Goal: Navigation & Orientation: Find specific page/section

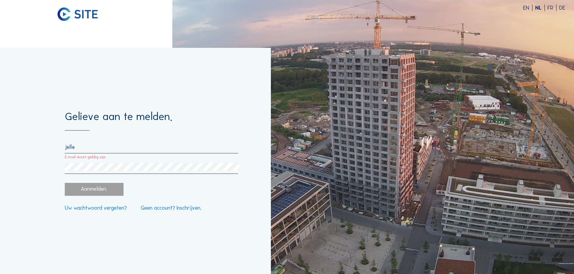
type input "[EMAIL_ADDRESS][DOMAIN_NAME]"
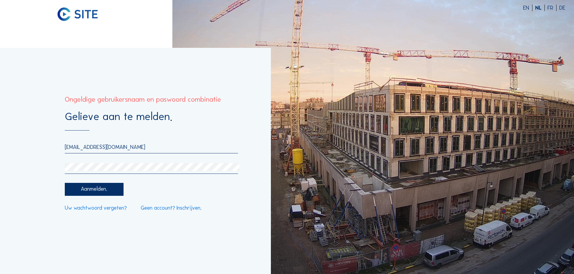
click at [45, 170] on div "Gelieve aan te melden. [EMAIL_ADDRESS][DOMAIN_NAME] Aanmelden. Uw wachtwoord ve…" at bounding box center [135, 161] width 271 height 227
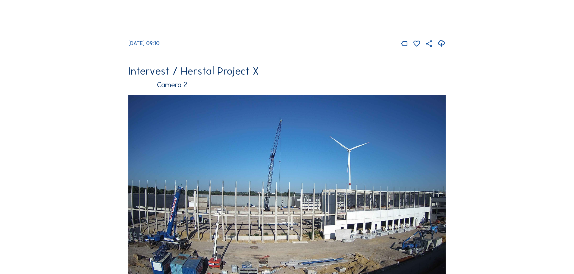
scroll to position [241, 0]
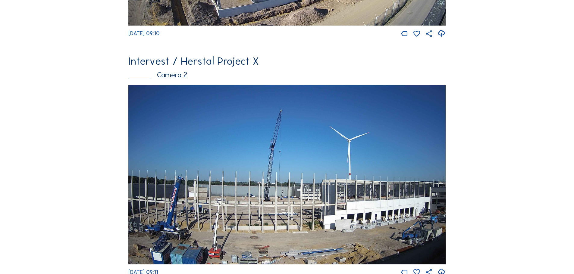
click at [297, 177] on img at bounding box center [286, 175] width 317 height 180
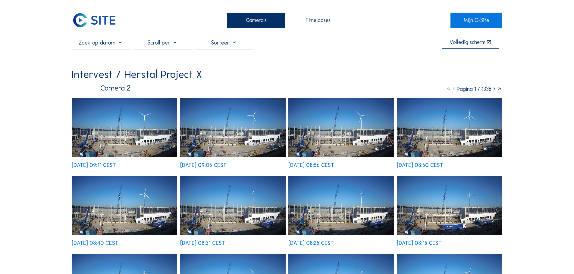
click at [146, 134] on img at bounding box center [124, 128] width 105 height 60
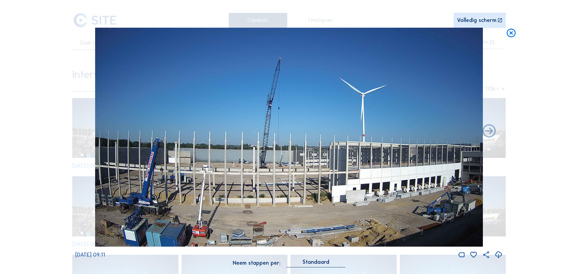
click at [513, 33] on icon at bounding box center [511, 33] width 11 height 11
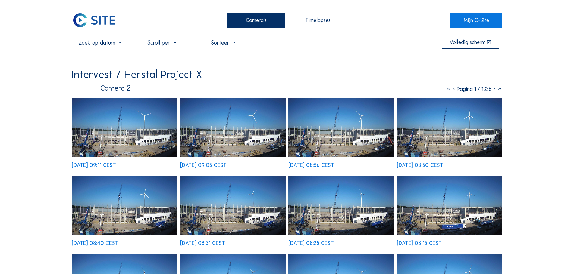
click at [259, 24] on div "Camera's" at bounding box center [256, 20] width 58 height 15
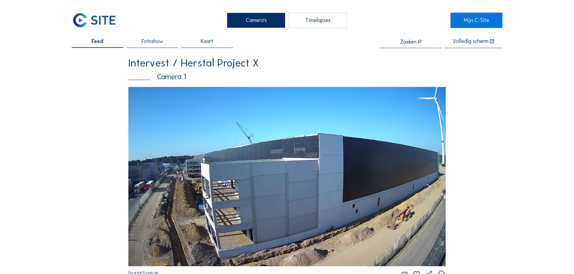
click at [216, 174] on img at bounding box center [286, 177] width 317 height 180
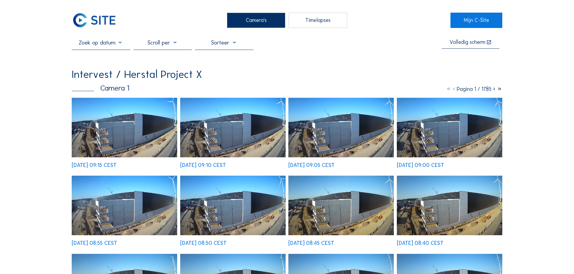
click at [138, 130] on img at bounding box center [124, 128] width 105 height 60
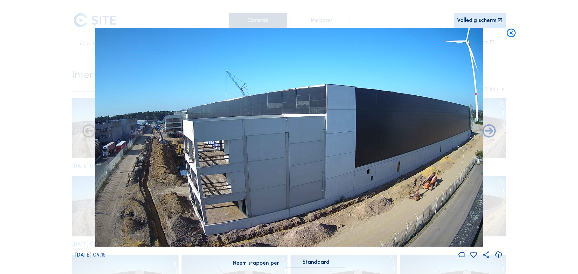
click at [510, 35] on icon at bounding box center [511, 33] width 11 height 11
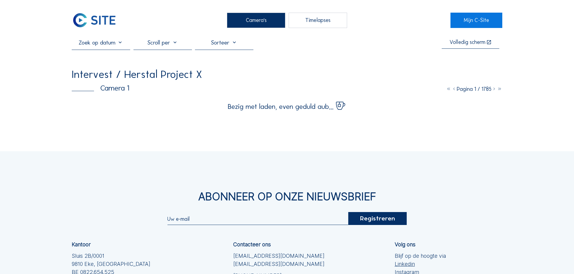
click at [255, 20] on div "Camera's" at bounding box center [256, 20] width 58 height 15
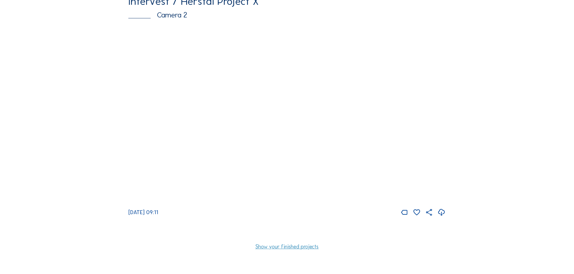
scroll to position [301, 0]
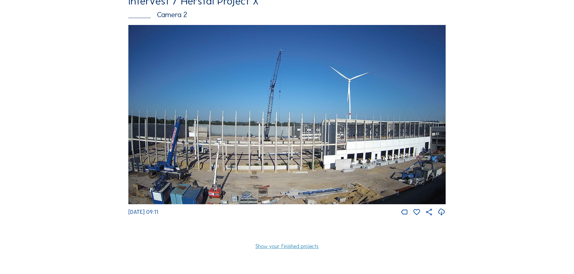
click at [210, 145] on img at bounding box center [286, 115] width 317 height 180
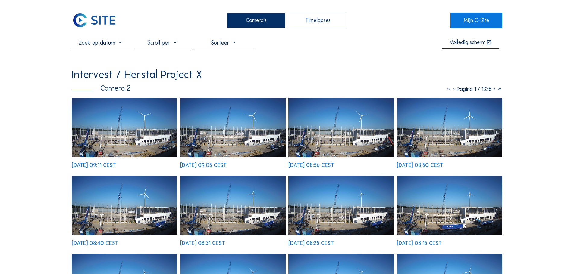
click at [151, 148] on img at bounding box center [124, 128] width 105 height 60
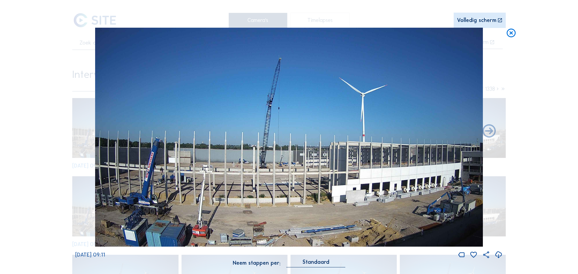
click at [510, 33] on icon at bounding box center [511, 33] width 11 height 11
